Goal: Find specific fact: Find specific fact

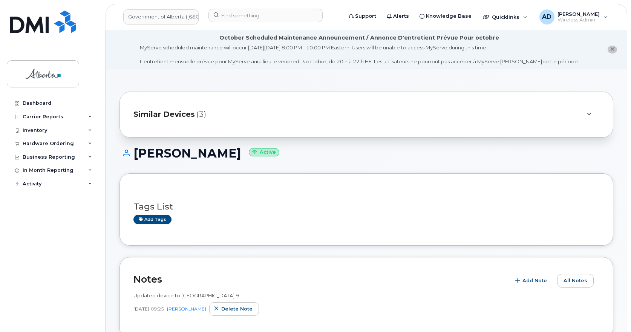
scroll to position [151, 0]
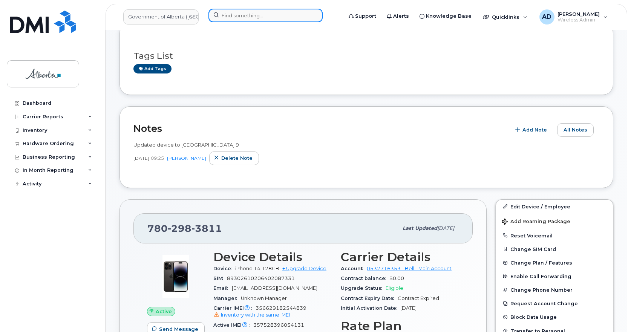
click at [236, 20] on input at bounding box center [265, 16] width 114 height 14
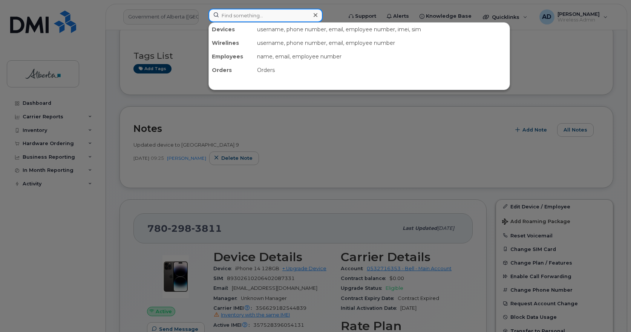
paste input "[PERSON_NAME]"
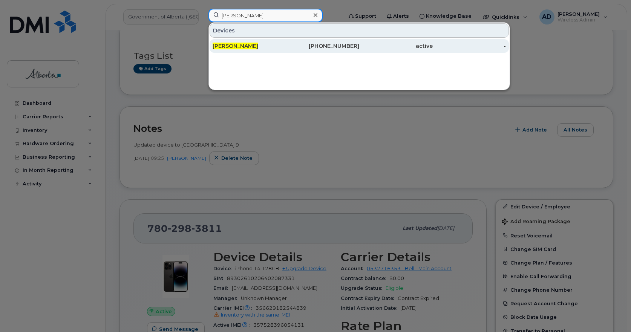
type input "[PERSON_NAME]"
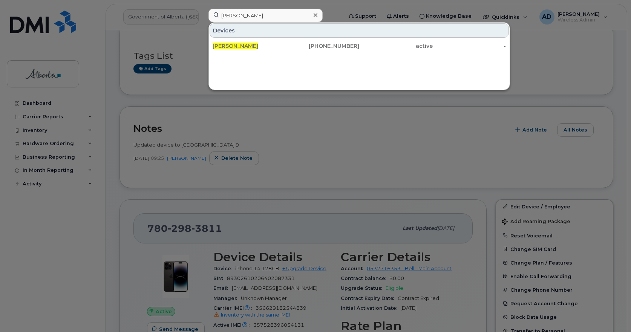
drag, startPoint x: 230, startPoint y: 43, endPoint x: 331, endPoint y: 10, distance: 106.7
click at [230, 43] on span "[PERSON_NAME]" at bounding box center [236, 46] width 46 height 7
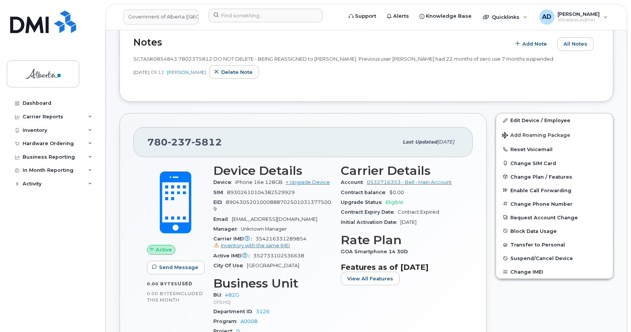
scroll to position [226, 0]
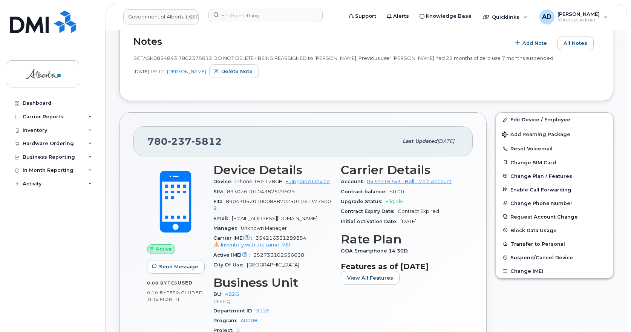
click at [184, 144] on span "237" at bounding box center [180, 141] width 24 height 11
copy span "780 237 5812"
